Goal: Task Accomplishment & Management: Complete application form

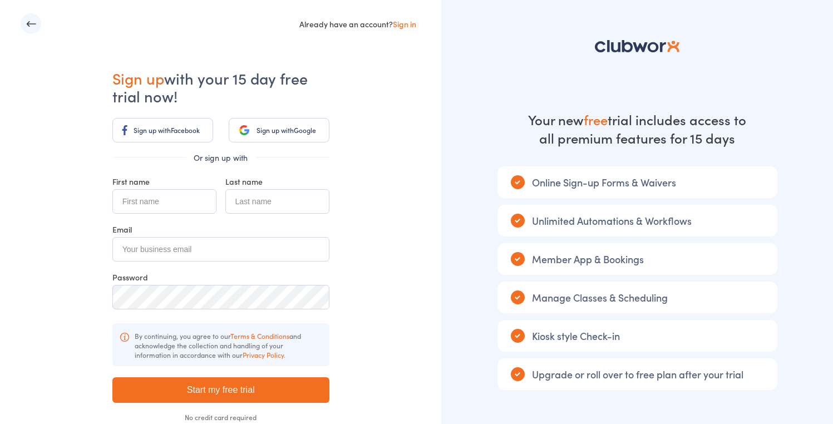
click at [174, 132] on link "Sign up with Facebook" at bounding box center [162, 130] width 101 height 24
click at [171, 199] on input "text" at bounding box center [164, 201] width 104 height 24
